Goal: Information Seeking & Learning: Find specific fact

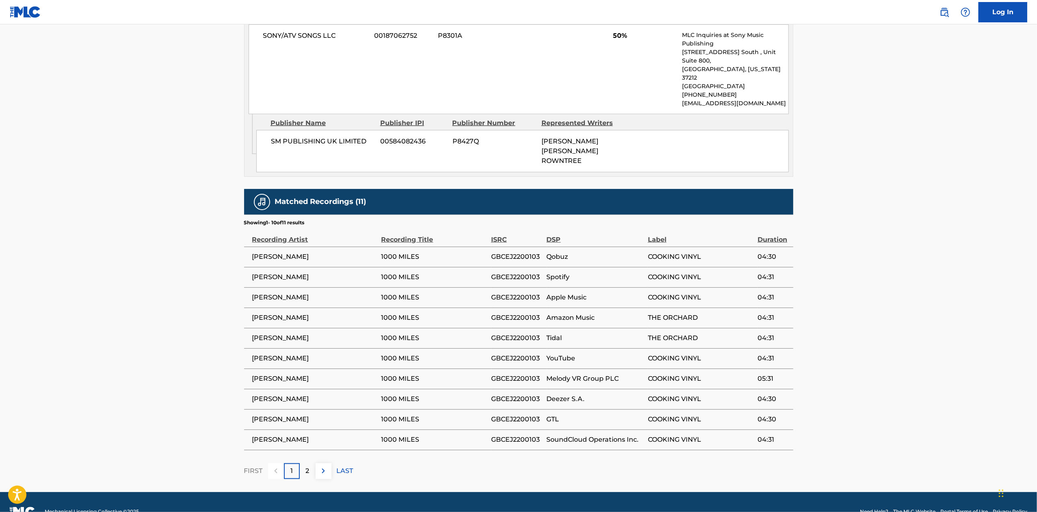
click at [307, 466] on p "2" at bounding box center [308, 471] width 4 height 10
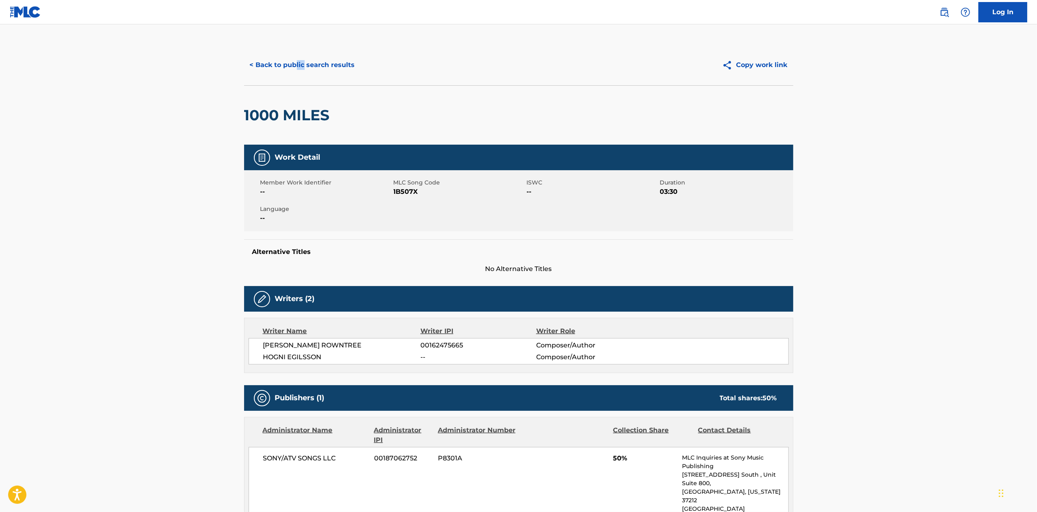
drag, startPoint x: 303, startPoint y: 54, endPoint x: 297, endPoint y: 75, distance: 22.5
click at [297, 75] on div "< Back to public search results Copy work link" at bounding box center [518, 65] width 549 height 41
click at [299, 71] on button "< Back to public search results" at bounding box center [302, 65] width 117 height 20
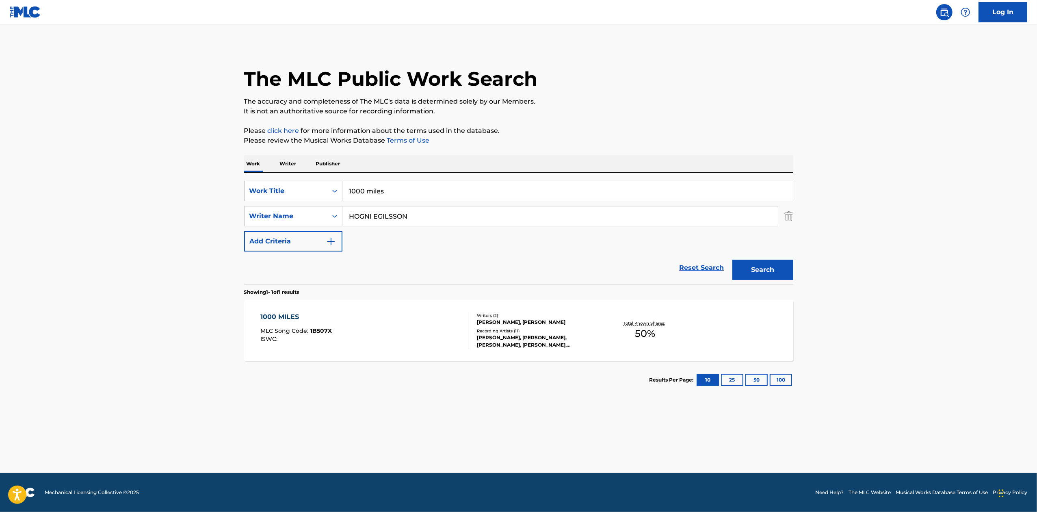
drag, startPoint x: 436, startPoint y: 194, endPoint x: 318, endPoint y: 200, distance: 118.3
click at [318, 200] on div "SearchWithCriteriae1ffec96-52b6-4f7a-a2a2-85f475a1aef5 Work Title 1000 miles" at bounding box center [518, 191] width 549 height 20
paste input "[GEOGRAPHIC_DATA]"
type input "[GEOGRAPHIC_DATA]"
click at [708, 220] on input "HOGNI EGILSSON" at bounding box center [559, 215] width 435 height 19
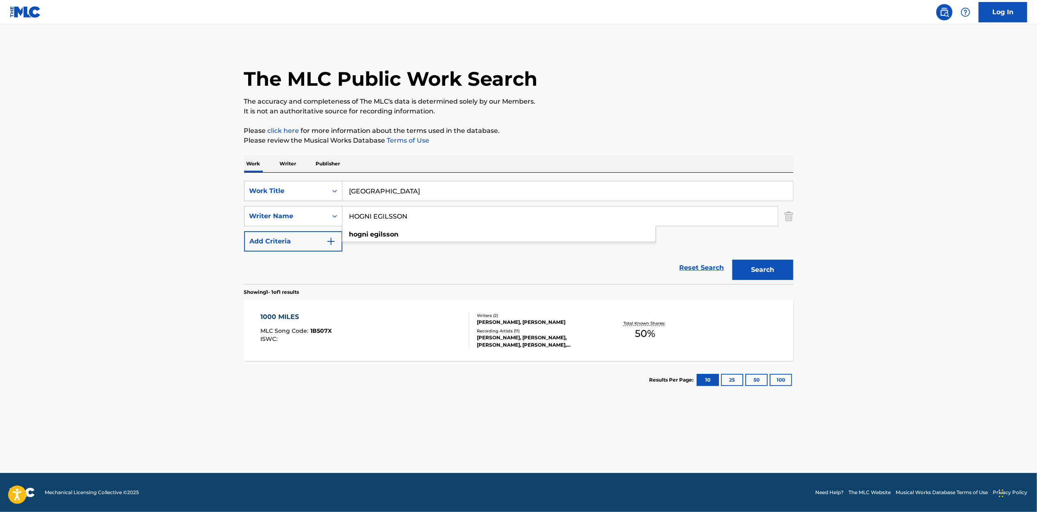
drag, startPoint x: 464, startPoint y: 216, endPoint x: 312, endPoint y: 205, distance: 152.3
click at [312, 205] on div "SearchWithCriteriae1ffec96-52b6-4f7a-a2a2-85f475a1aef5 Work Title DEVILS ISLAND…" at bounding box center [518, 216] width 549 height 71
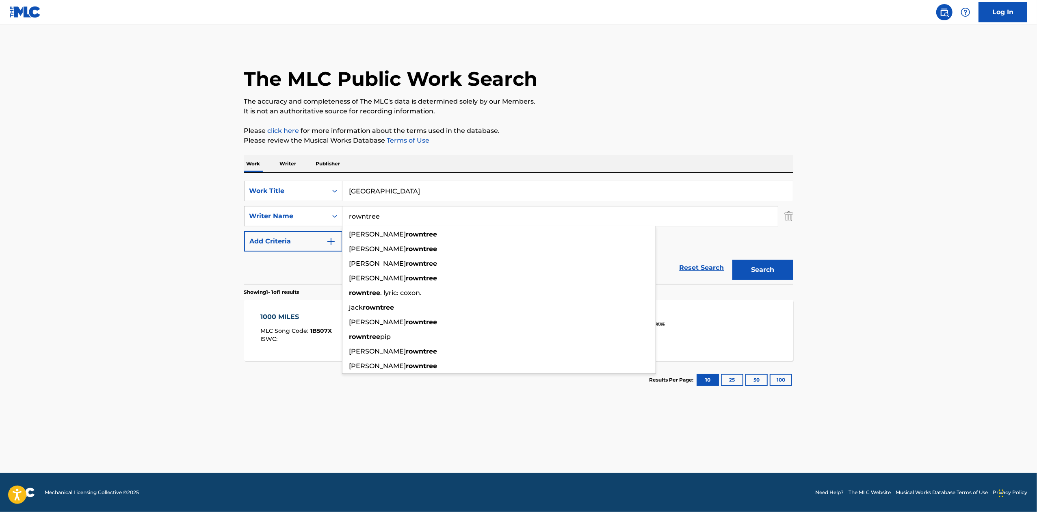
type input "rowntree"
click at [732, 260] on button "Search" at bounding box center [762, 270] width 61 height 20
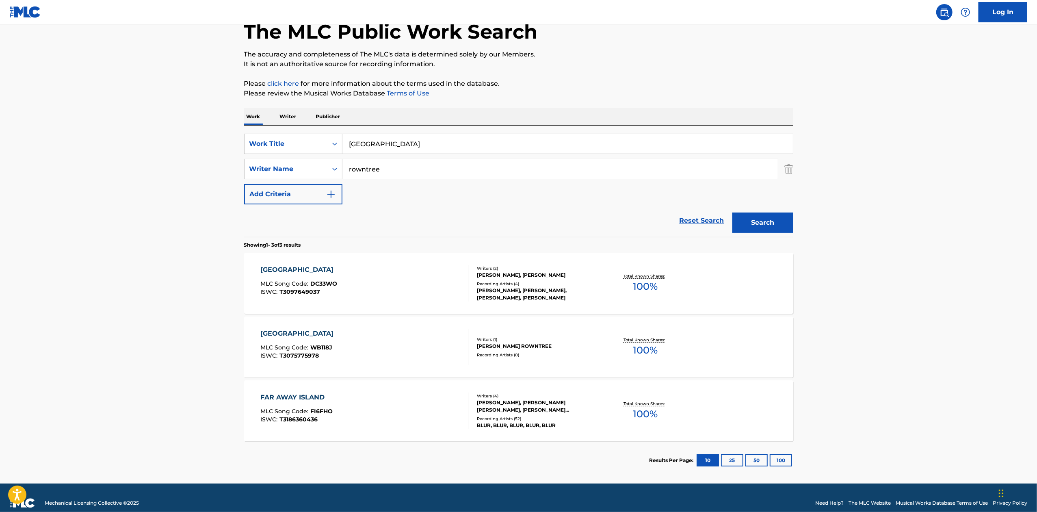
scroll to position [57, 0]
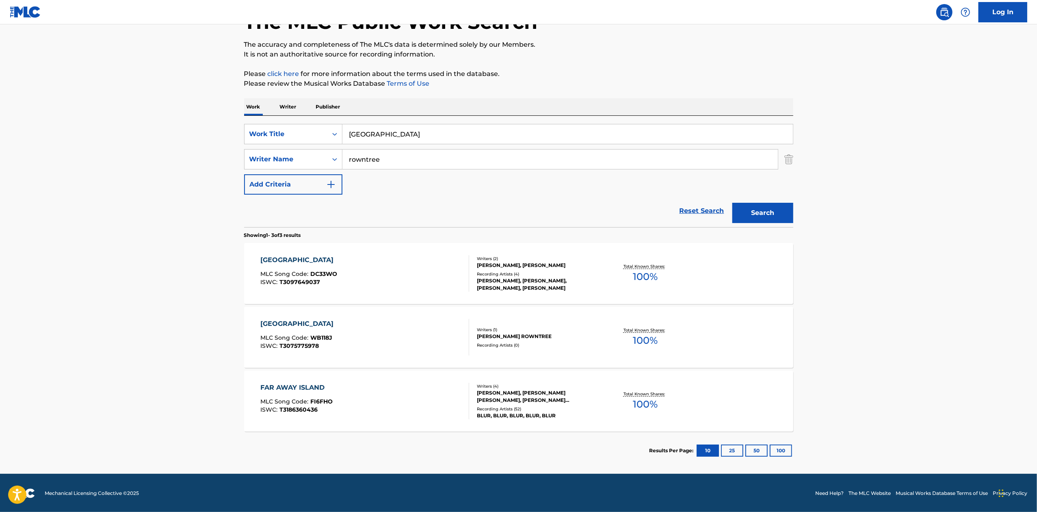
click at [307, 258] on div "[GEOGRAPHIC_DATA]" at bounding box center [298, 260] width 77 height 10
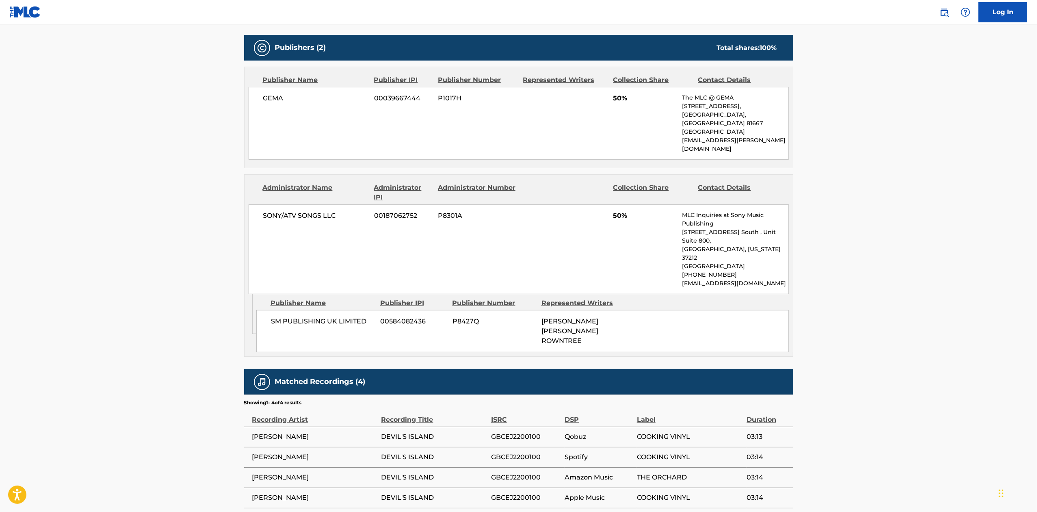
scroll to position [350, 0]
click at [901, 195] on main "< Back to public search results Copy work link DEVILS ISLAND Work Detail Member…" at bounding box center [518, 98] width 1037 height 846
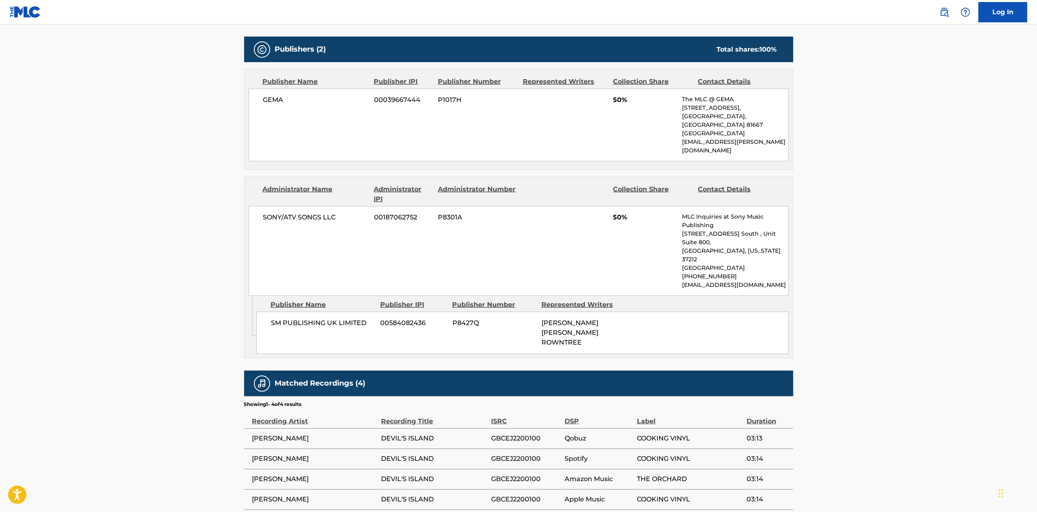
scroll to position [361, 0]
